Goal: Answer question/provide support

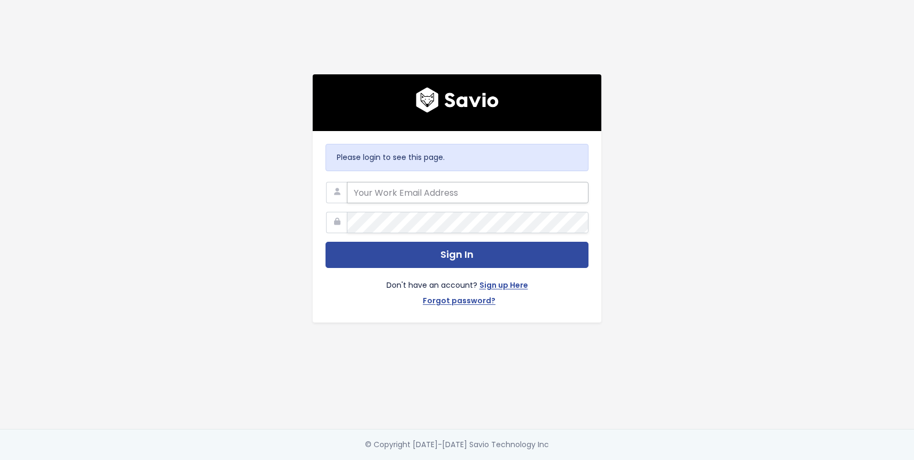
click at [427, 188] on input "email" at bounding box center [468, 192] width 242 height 21
type input "[PERSON_NAME][EMAIL_ADDRESS][PERSON_NAME][DOMAIN_NAME]"
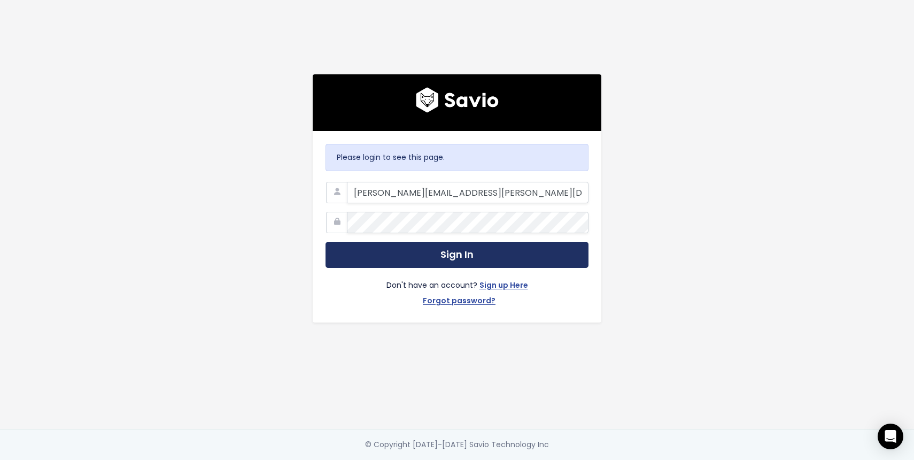
click at [487, 248] on button "Sign In" at bounding box center [456, 255] width 263 height 26
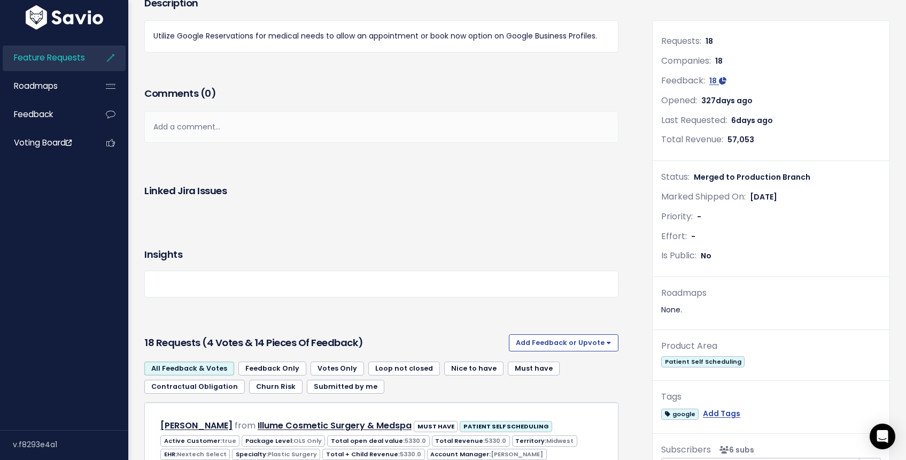
scroll to position [177, 0]
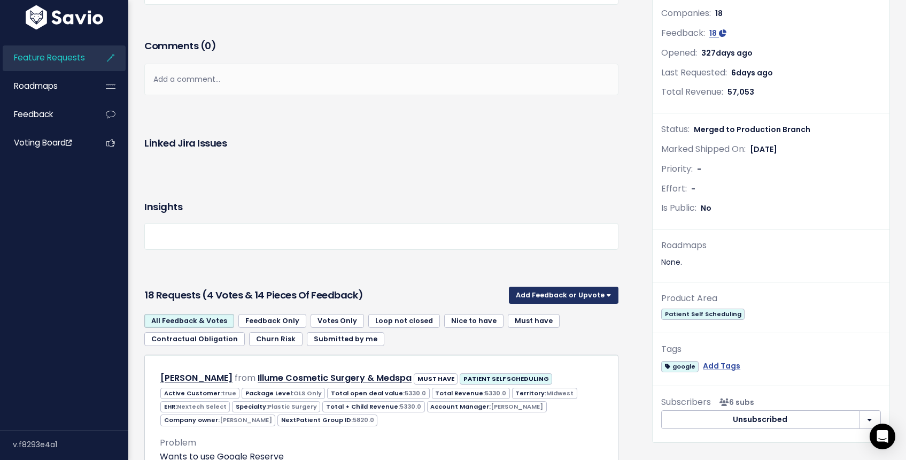
click at [584, 299] on button "Add Feedback or Upvote" at bounding box center [564, 294] width 110 height 17
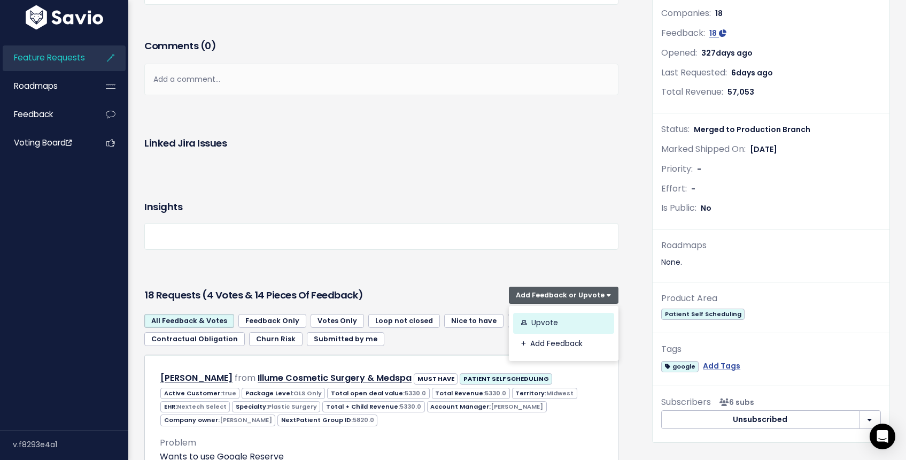
click at [570, 325] on link "Upvote" at bounding box center [563, 323] width 101 height 21
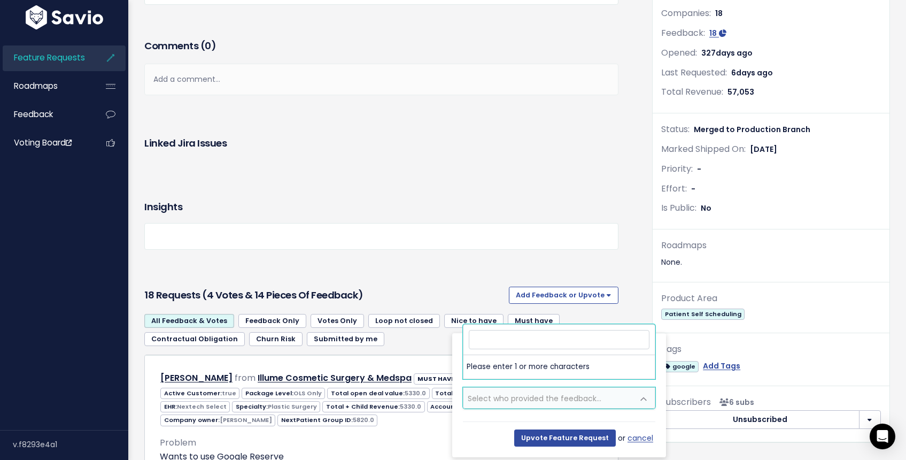
click at [523, 397] on span "Select who provided the feedback..." at bounding box center [535, 398] width 134 height 11
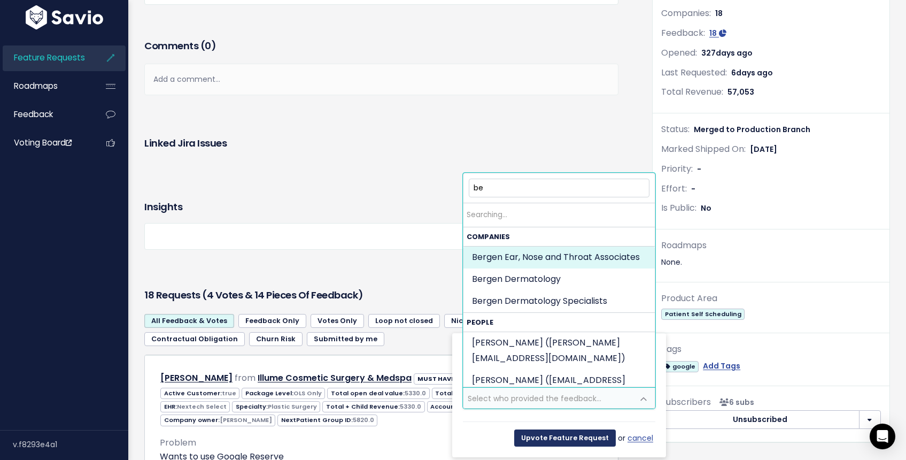
type input "b"
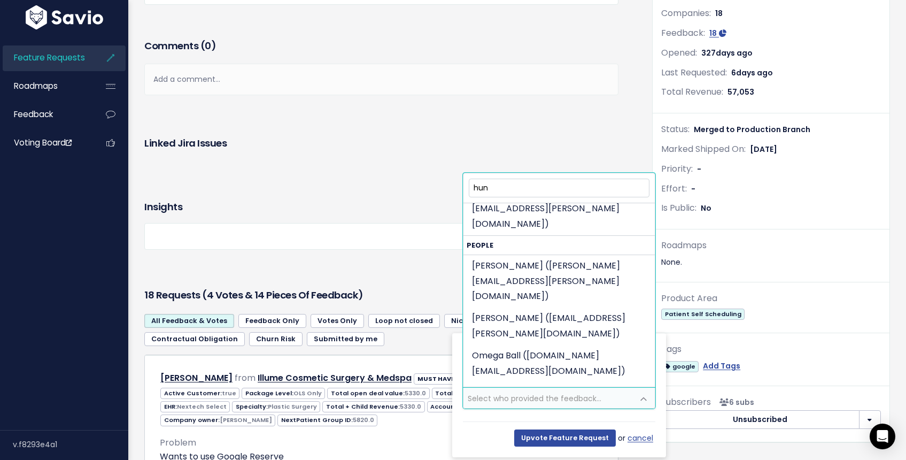
scroll to position [1279, 0]
type input "h"
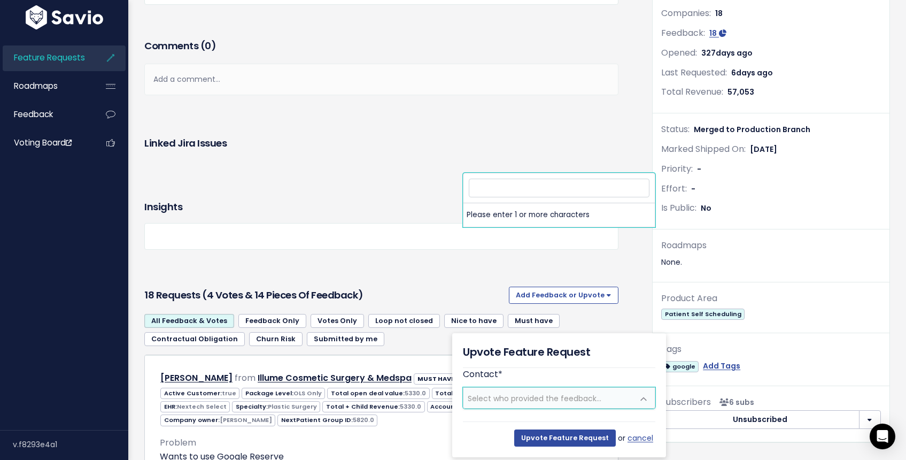
scroll to position [0, 0]
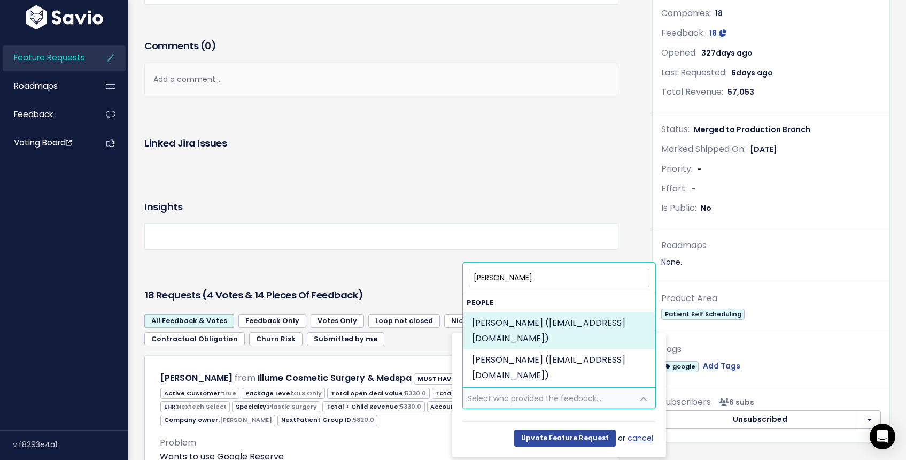
type input "katherine hunt"
select select "82381976"
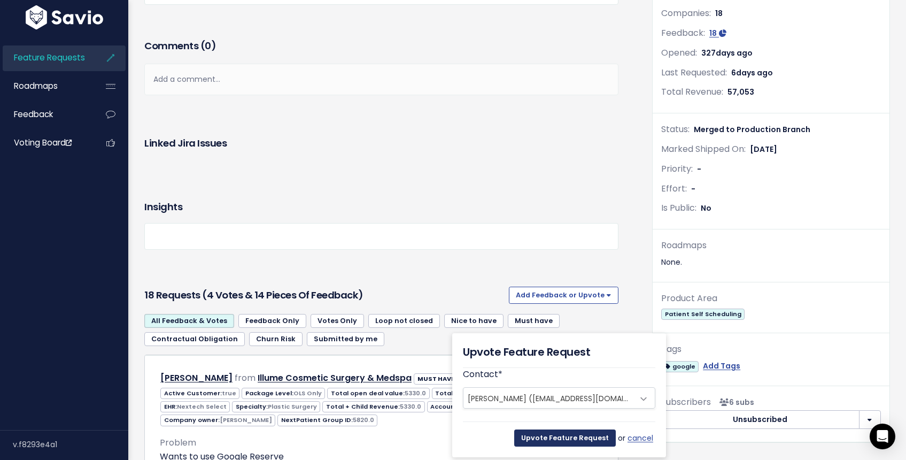
click at [571, 436] on input "Upvote Feature Request" at bounding box center [565, 437] width 102 height 17
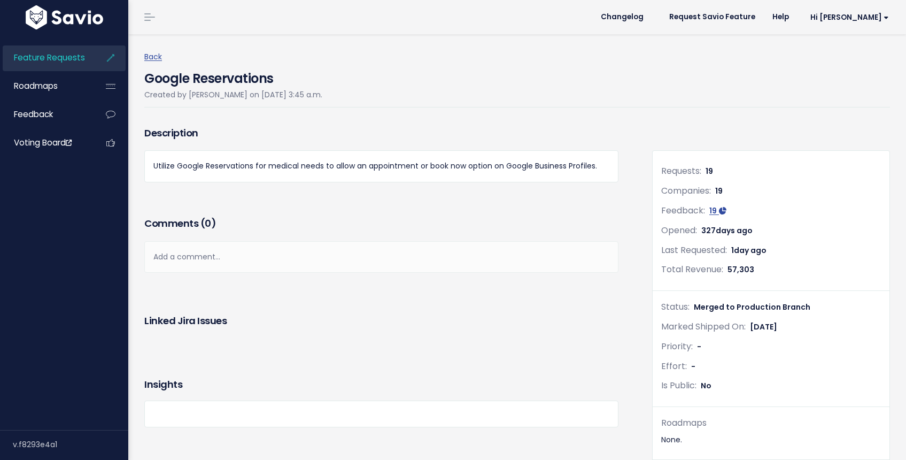
scroll to position [177, 0]
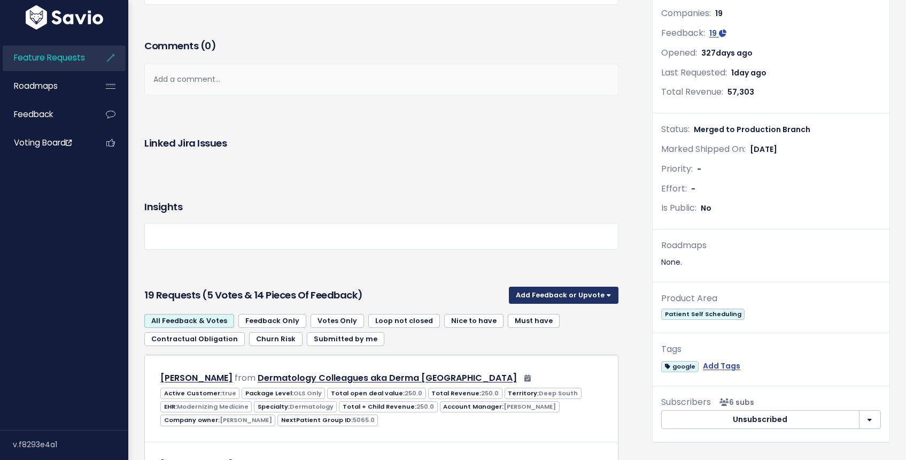
click at [590, 292] on button "Add Feedback or Upvote" at bounding box center [564, 294] width 110 height 17
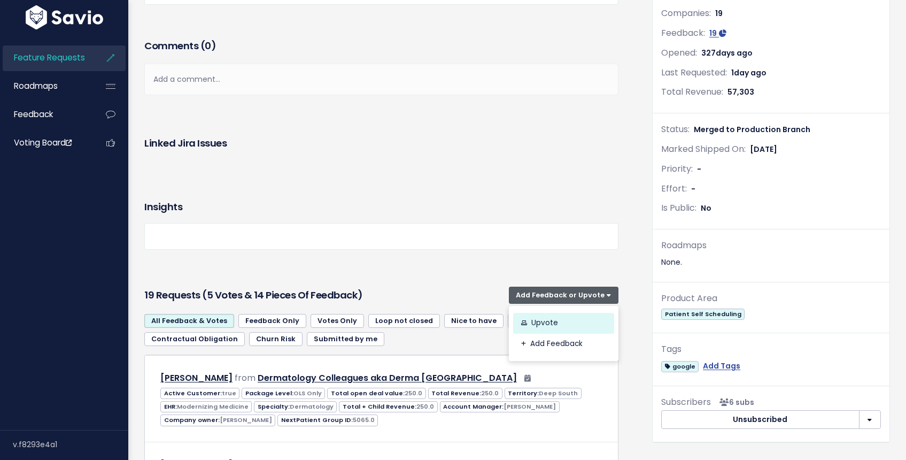
click at [549, 328] on link "Upvote" at bounding box center [563, 323] width 101 height 21
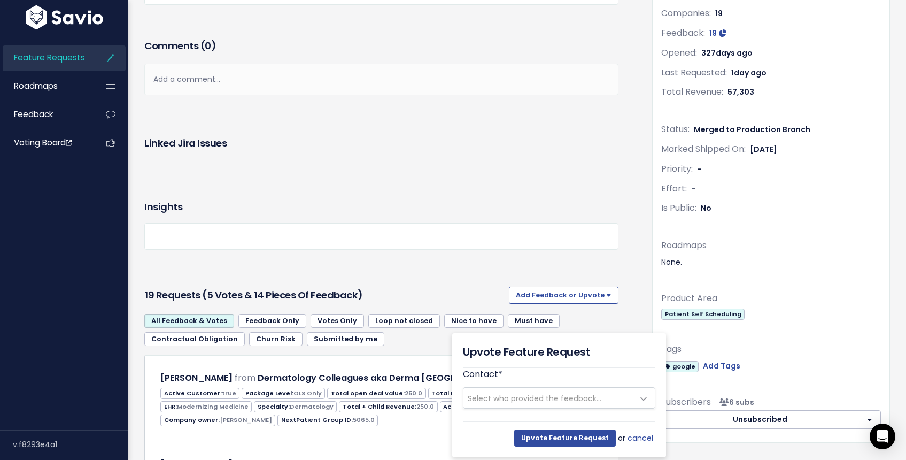
click at [503, 396] on span "Select who provided the feedback..." at bounding box center [535, 398] width 134 height 11
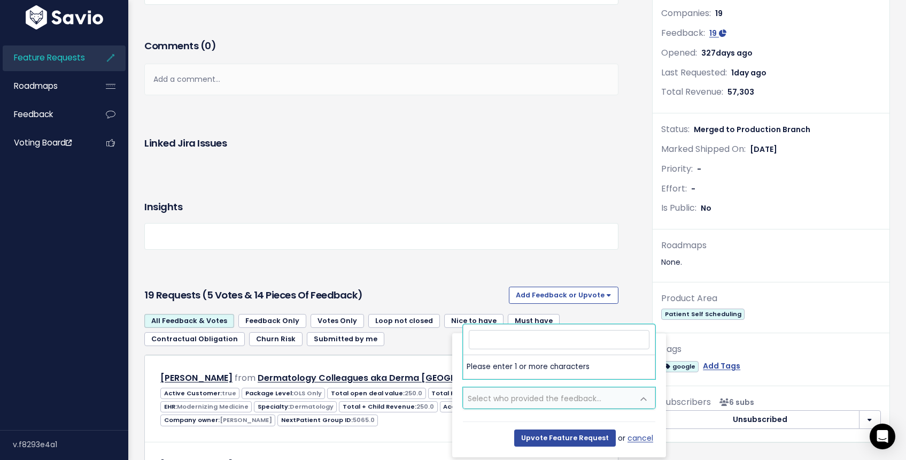
click at [471, 277] on div "Insights" at bounding box center [381, 236] width 490 height 91
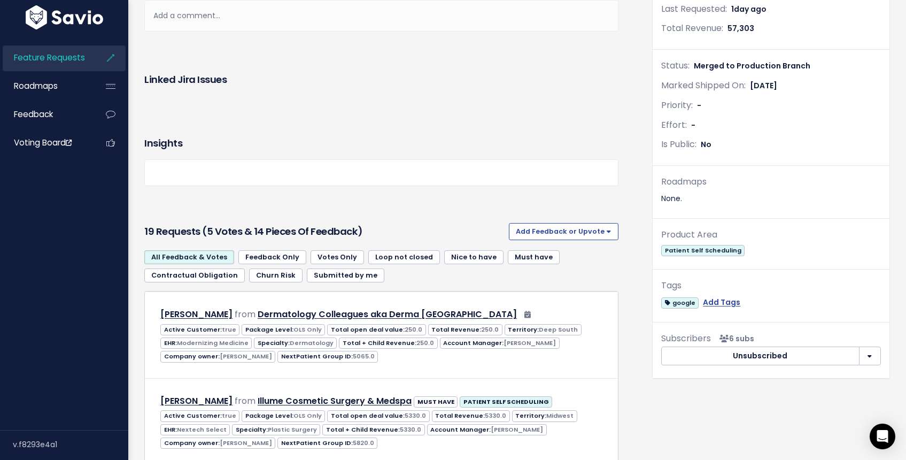
scroll to position [231, 0]
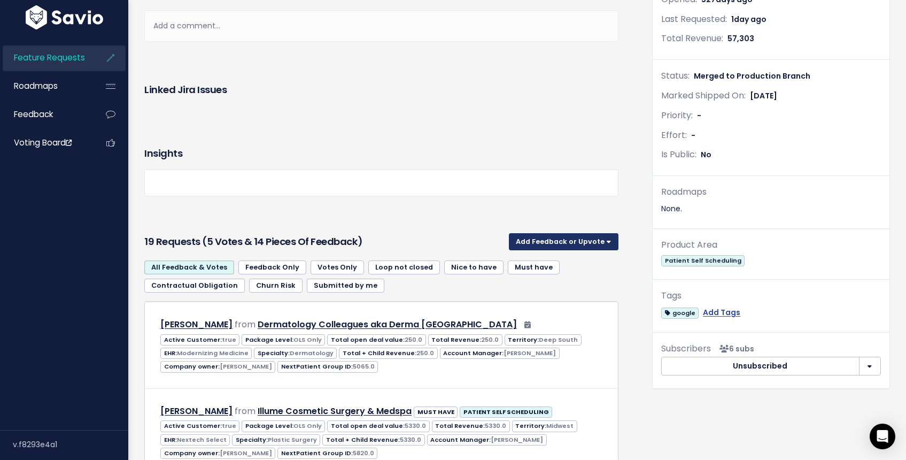
click at [584, 236] on button "Add Feedback or Upvote" at bounding box center [564, 241] width 110 height 17
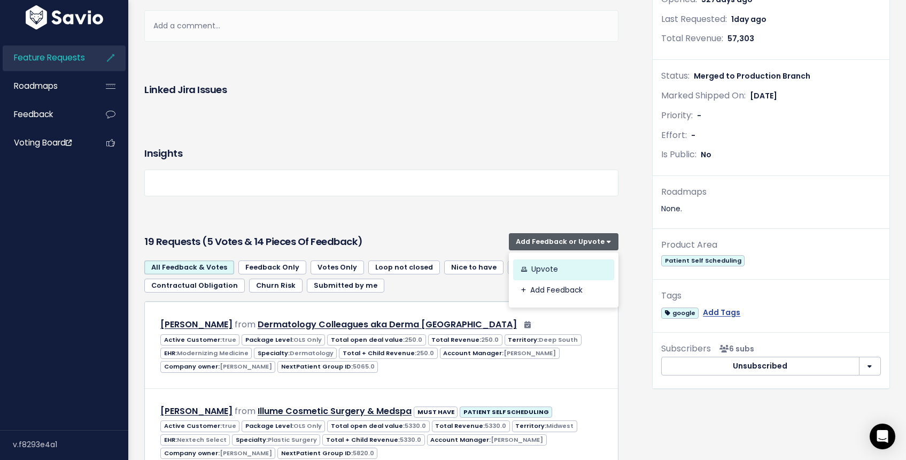
click at [550, 274] on link "Upvote" at bounding box center [563, 269] width 101 height 21
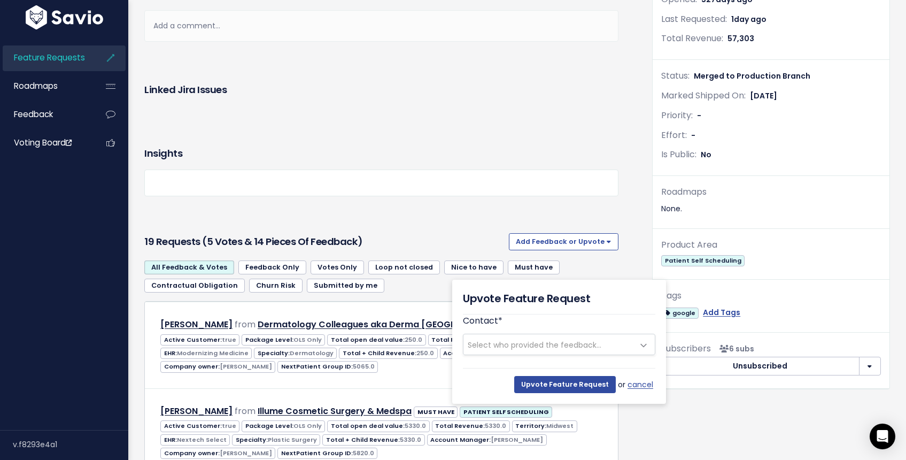
click at [503, 343] on span "Select who provided the feedback..." at bounding box center [535, 344] width 134 height 11
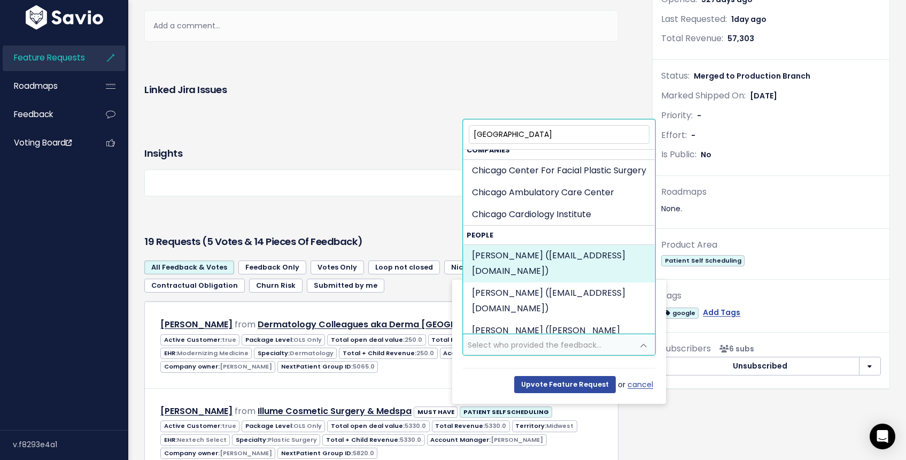
scroll to position [0, 0]
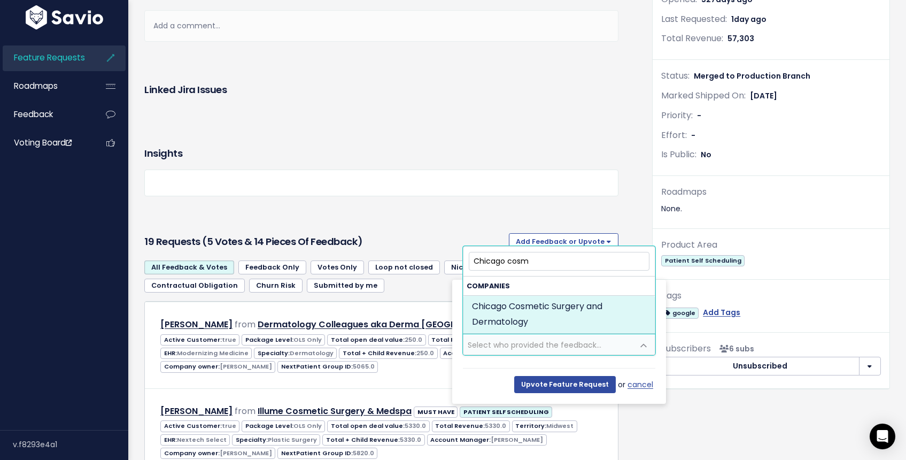
type input "Chicago cosm"
select select "COMPANY-15002952"
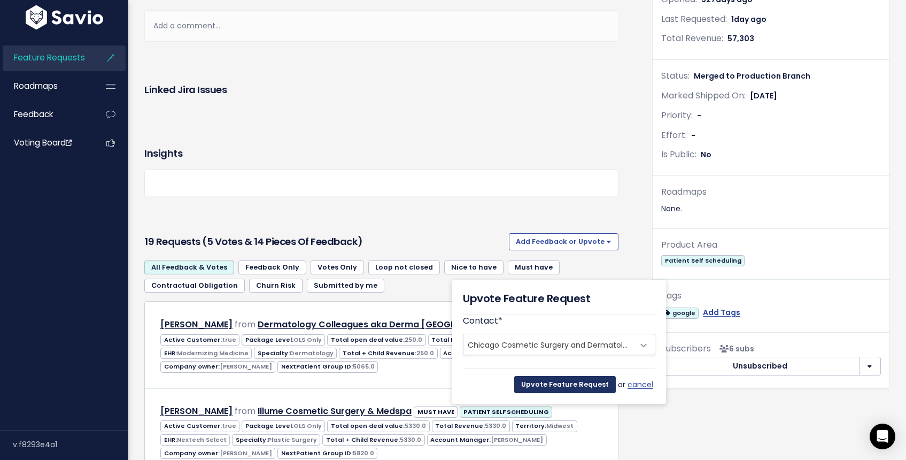
click at [568, 379] on input "Upvote Feature Request" at bounding box center [565, 384] width 102 height 17
